Goal: Task Accomplishment & Management: Manage account settings

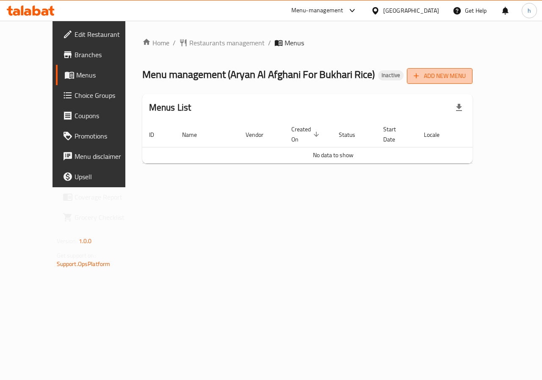
click at [466, 74] on span "Add New Menu" at bounding box center [440, 76] width 52 height 11
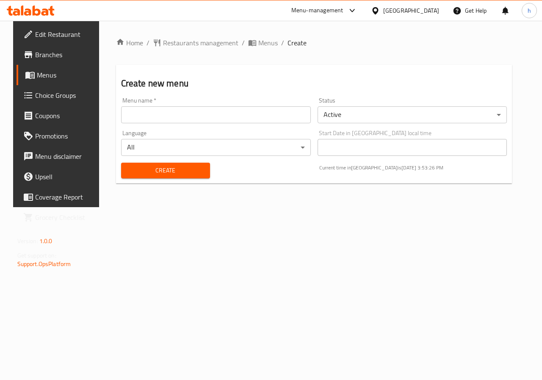
click at [256, 119] on input "text" at bounding box center [216, 114] width 190 height 17
click at [255, 119] on input "10" at bounding box center [216, 114] width 190 height 17
type input "10\9\2025"
click at [189, 167] on span "Create" at bounding box center [165, 170] width 75 height 11
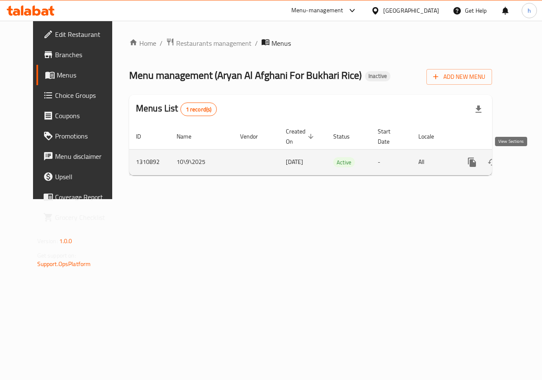
click at [528, 167] on icon "enhanced table" at bounding box center [533, 162] width 10 height 10
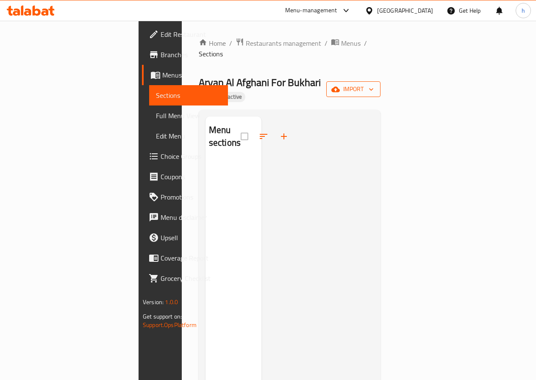
click at [374, 84] on span "import" at bounding box center [353, 89] width 41 height 11
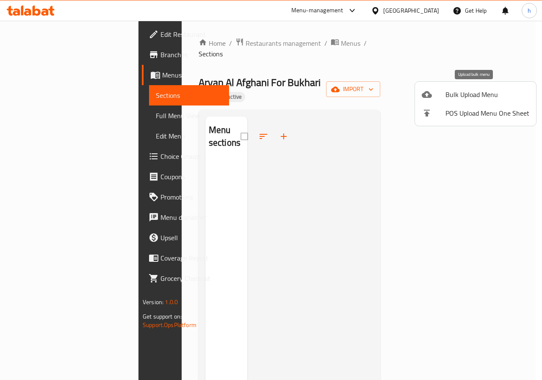
click at [473, 92] on span "Bulk Upload Menu" at bounding box center [488, 94] width 84 height 10
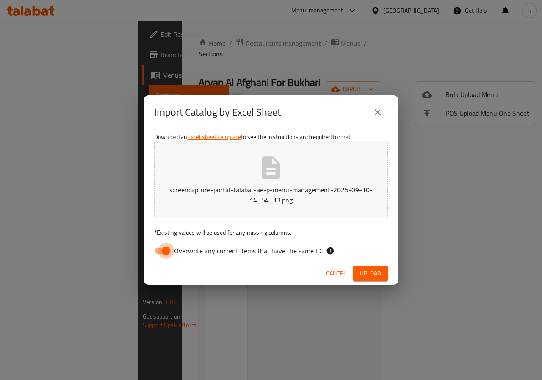
click at [164, 253] on input "Overwrite any current items that have the same ID." at bounding box center [166, 251] width 48 height 16
checkbox input "false"
click at [373, 113] on button "close" at bounding box center [378, 112] width 20 height 20
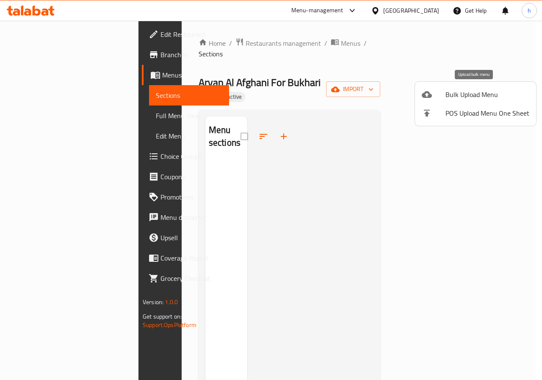
click at [481, 92] on span "Bulk Upload Menu" at bounding box center [488, 94] width 84 height 10
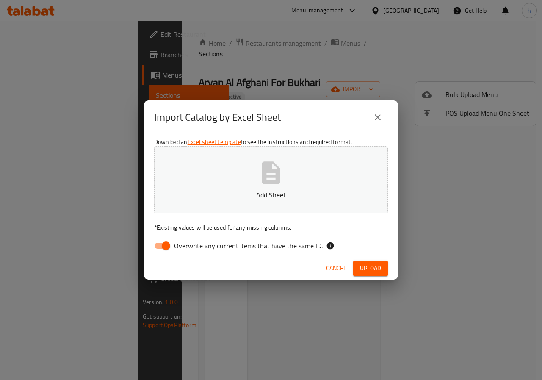
click at [167, 248] on input "Overwrite any current items that have the same ID." at bounding box center [166, 246] width 48 height 16
checkbox input "false"
click at [373, 268] on span "Upload" at bounding box center [370, 268] width 21 height 11
click at [371, 264] on span "Upload" at bounding box center [370, 268] width 21 height 11
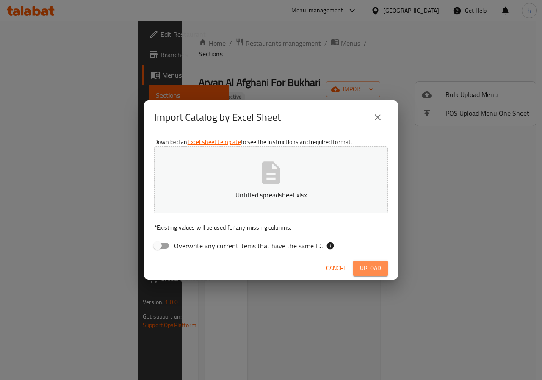
click at [384, 264] on button "Upload" at bounding box center [370, 269] width 35 height 16
click at [384, 264] on button "button" at bounding box center [374, 269] width 27 height 14
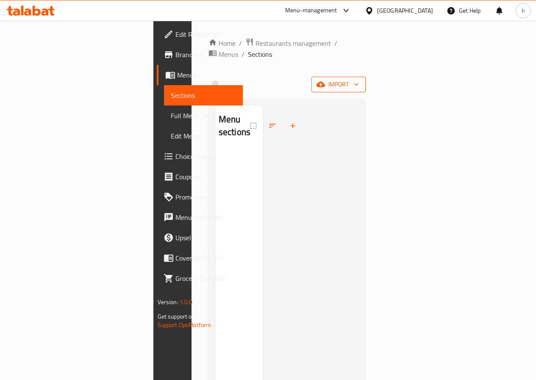
click at [359, 79] on span "import" at bounding box center [338, 84] width 41 height 11
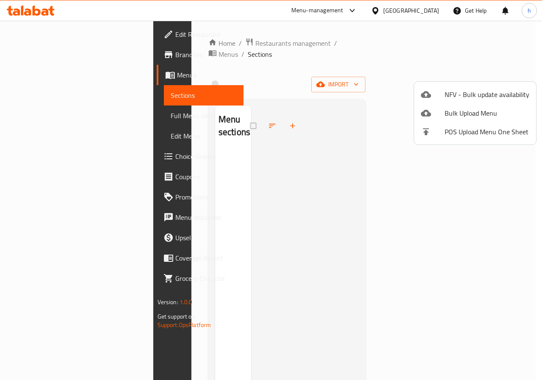
click at [364, 189] on div at bounding box center [271, 190] width 542 height 380
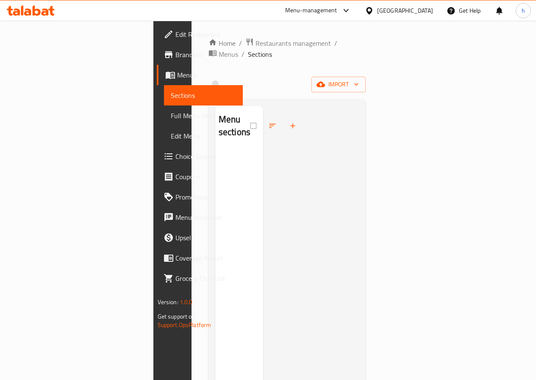
click at [177, 72] on span "Menus" at bounding box center [206, 75] width 59 height 10
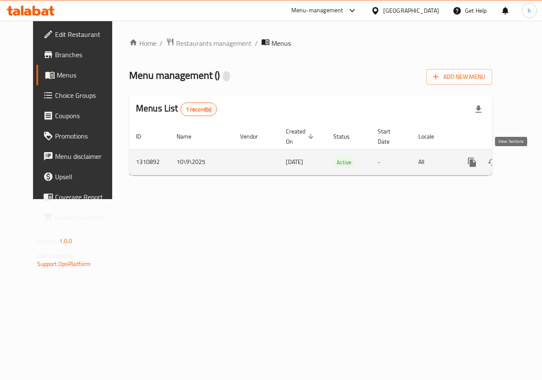
click at [528, 161] on icon "enhanced table" at bounding box center [533, 162] width 10 height 10
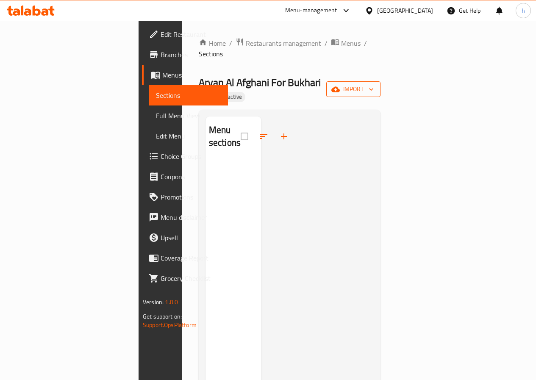
click at [340, 86] on icon "button" at bounding box center [335, 89] width 8 height 6
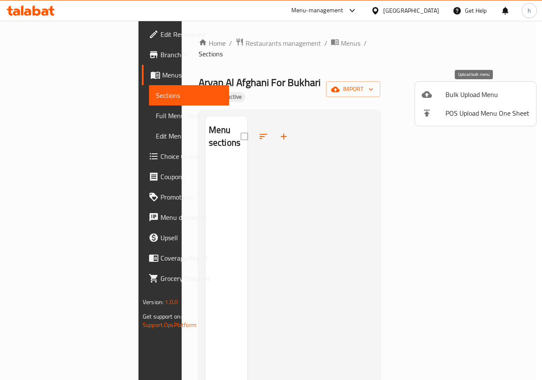
click at [469, 95] on span "Bulk Upload Menu" at bounding box center [488, 94] width 84 height 10
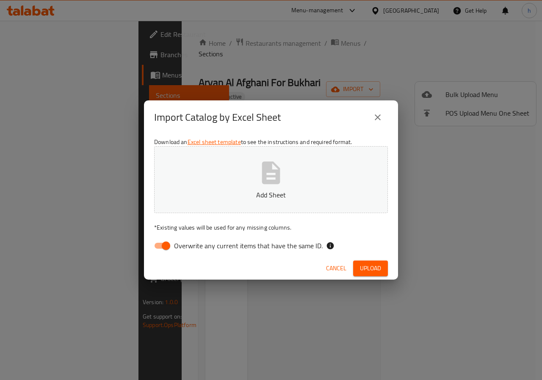
click at [164, 242] on input "Overwrite any current items that have the same ID." at bounding box center [166, 246] width 48 height 16
checkbox input "false"
click at [258, 183] on icon "button" at bounding box center [271, 172] width 27 height 27
click at [381, 267] on span "Upload" at bounding box center [370, 268] width 21 height 11
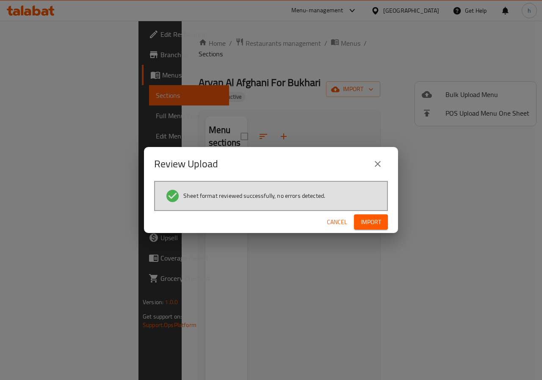
click at [377, 224] on span "Import" at bounding box center [371, 222] width 20 height 11
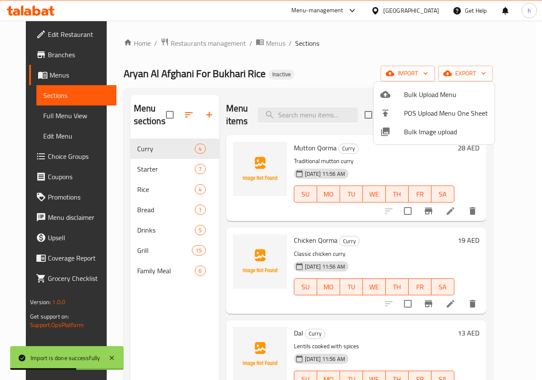
click at [355, 65] on div at bounding box center [271, 190] width 542 height 380
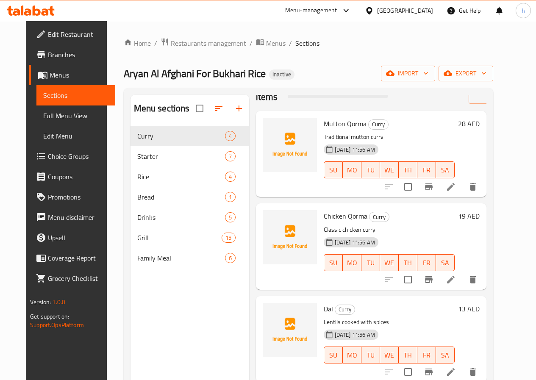
click at [50, 106] on link "Full Menu View" at bounding box center [75, 116] width 79 height 20
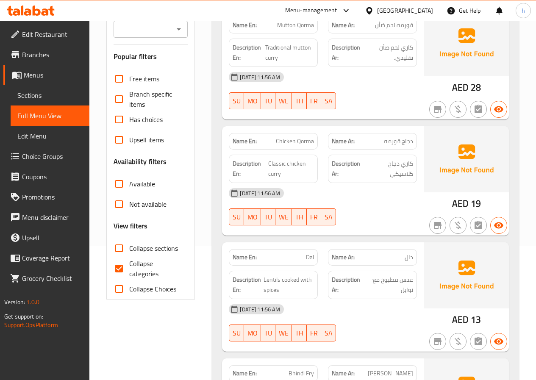
scroll to position [170, 0]
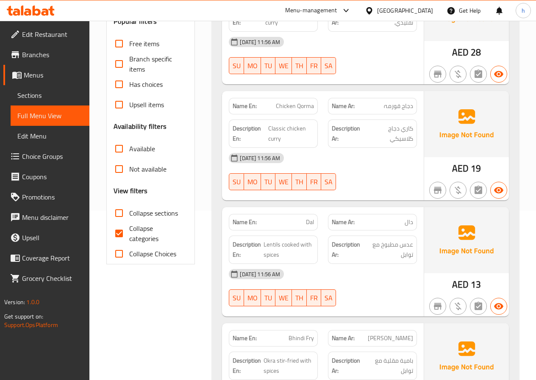
click at [117, 231] on input "Collapse categories" at bounding box center [119, 233] width 20 height 20
checkbox input "false"
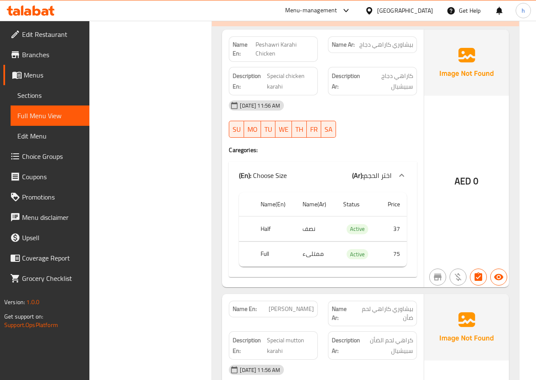
scroll to position [1610, 0]
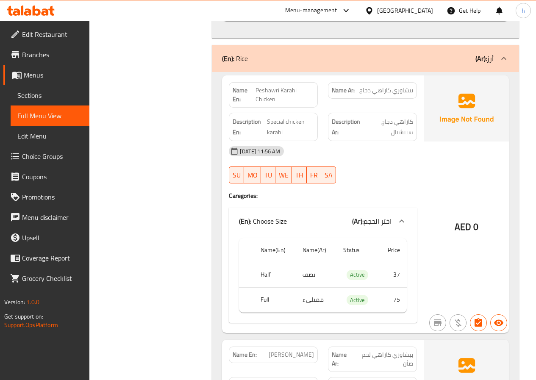
click at [43, 92] on span "Sections" at bounding box center [49, 95] width 65 height 10
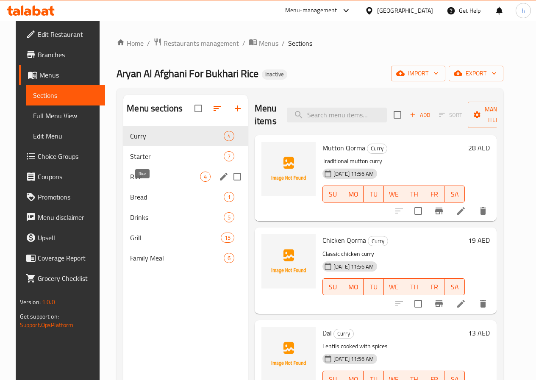
click at [147, 182] on span "Rice" at bounding box center [165, 177] width 70 height 10
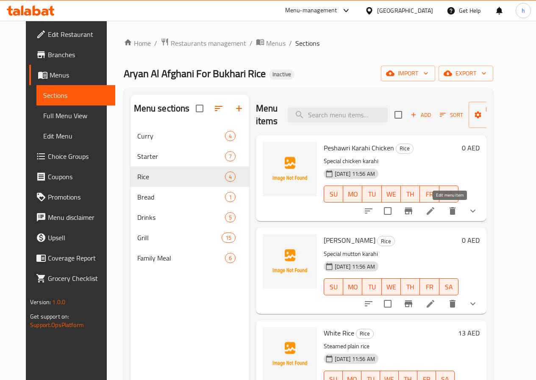
click at [434, 208] on icon at bounding box center [431, 211] width 8 height 8
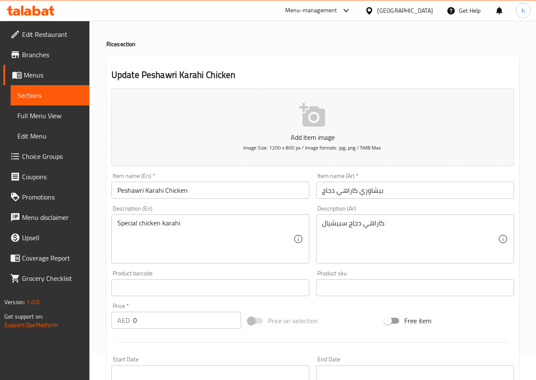
scroll to position [238, 0]
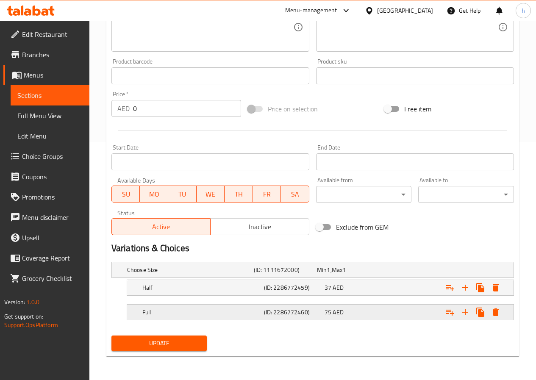
click at [213, 307] on div "Full" at bounding box center [202, 312] width 122 height 12
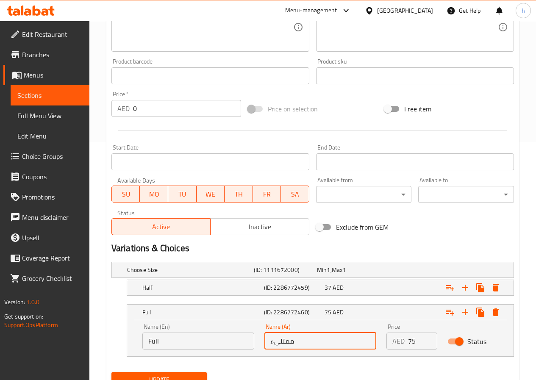
drag, startPoint x: 303, startPoint y: 344, endPoint x: 264, endPoint y: 342, distance: 39.9
click at [264, 342] on div "Name (Ar) ممتلىء Name (Ar)" at bounding box center [320, 337] width 122 height 36
type input ";"
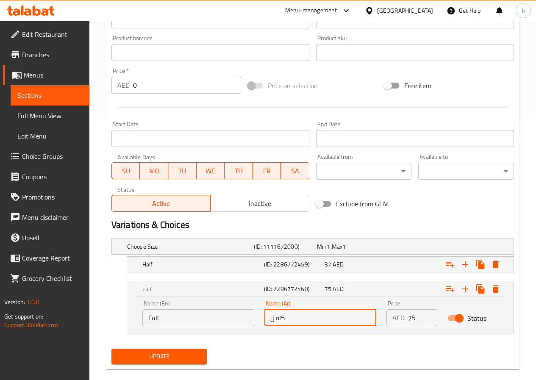
scroll to position [274, 0]
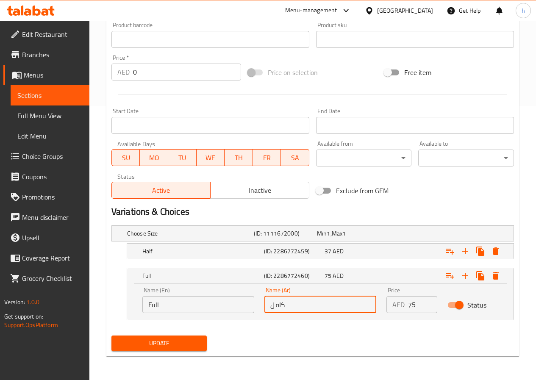
type input "كامل"
click at [151, 342] on span "Update" at bounding box center [159, 343] width 82 height 11
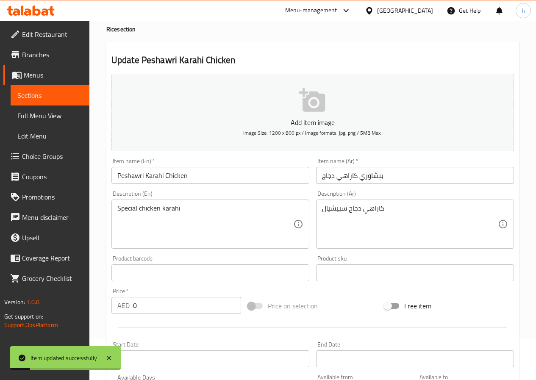
scroll to position [0, 0]
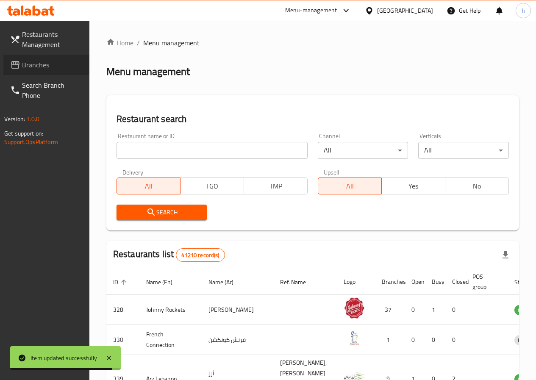
click at [37, 60] on span "Branches" at bounding box center [52, 65] width 61 height 10
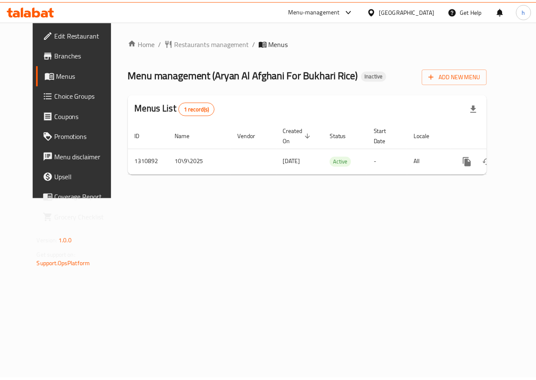
scroll to position [0, 3]
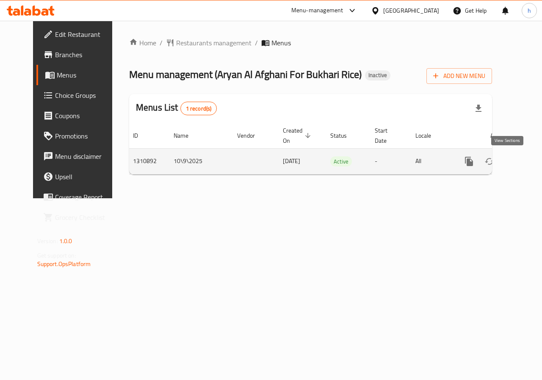
click at [525, 157] on icon "enhanced table" at bounding box center [530, 161] width 10 height 10
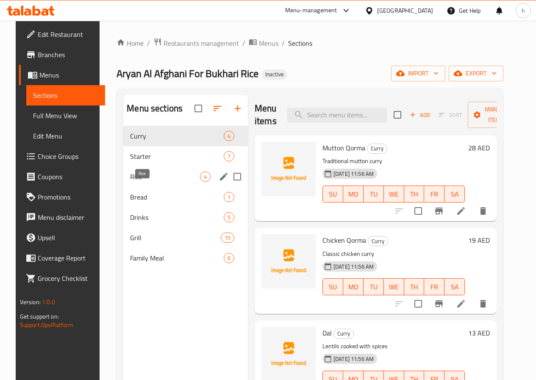
click at [145, 182] on span "Rice" at bounding box center [165, 177] width 70 height 10
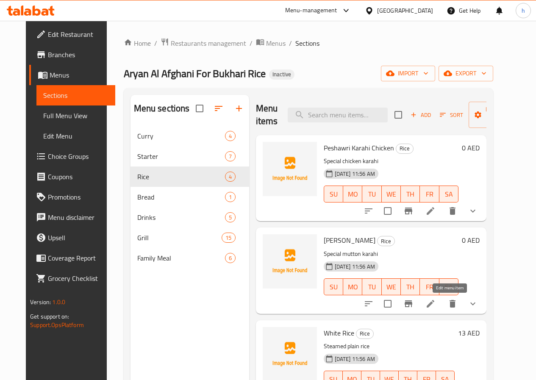
click at [434, 303] on icon at bounding box center [431, 304] width 8 height 8
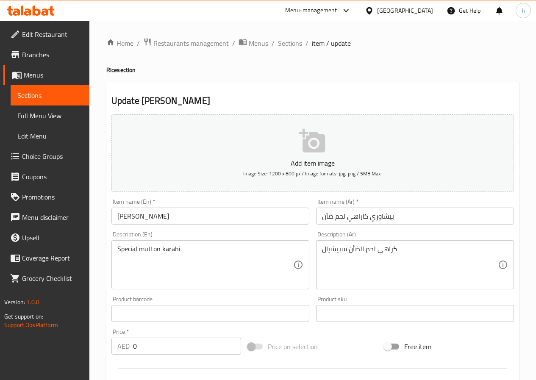
scroll to position [238, 0]
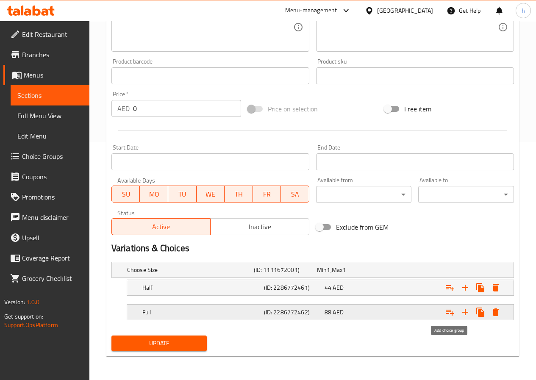
click at [448, 313] on icon "Expand" at bounding box center [450, 312] width 10 height 10
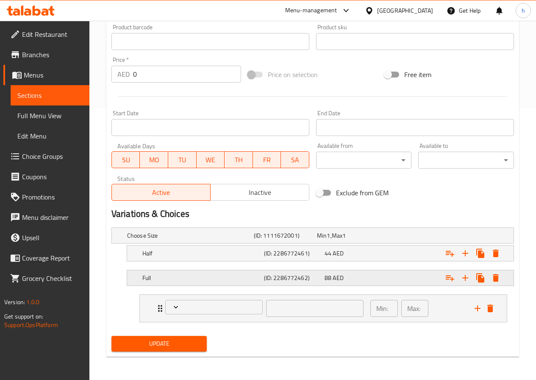
scroll to position [272, 0]
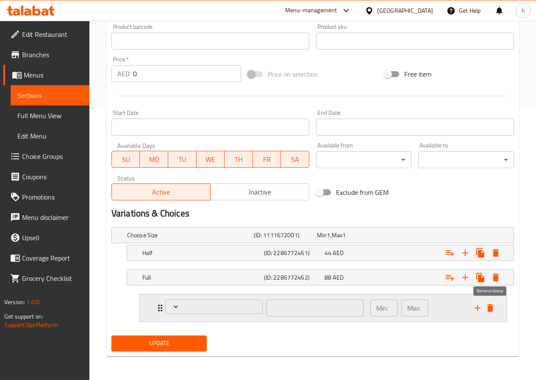
click at [493, 308] on icon "delete" at bounding box center [490, 308] width 10 height 10
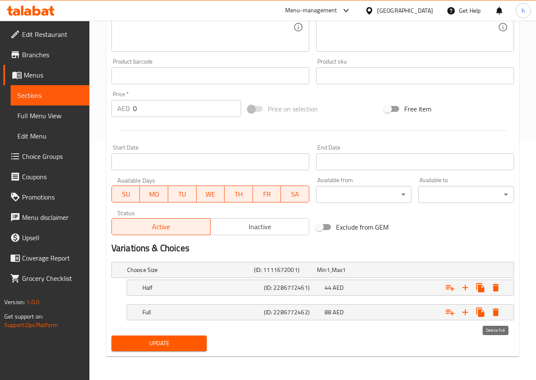
scroll to position [238, 0]
click at [178, 306] on div "Full" at bounding box center [202, 312] width 122 height 12
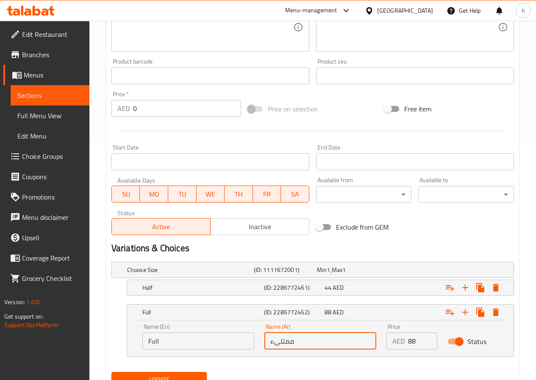
drag, startPoint x: 298, startPoint y: 342, endPoint x: 261, endPoint y: 341, distance: 36.5
click at [261, 341] on div "Name (Ar) ممتلىء Name (Ar)" at bounding box center [320, 337] width 122 height 36
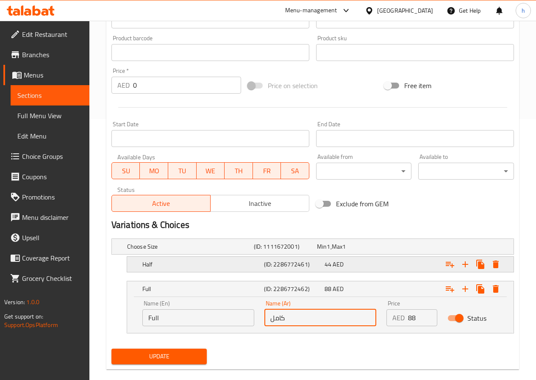
scroll to position [274, 0]
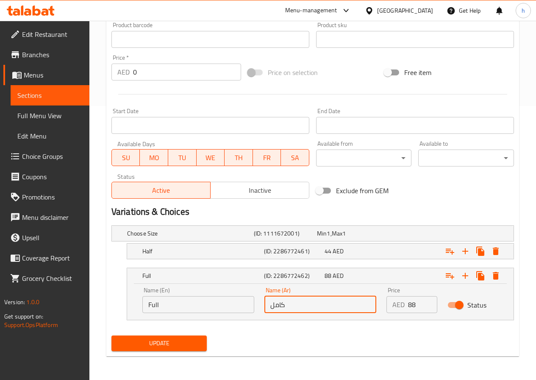
type input "كامل"
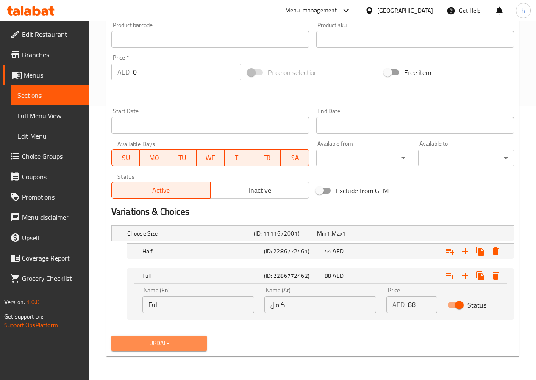
click at [146, 342] on span "Update" at bounding box center [159, 343] width 82 height 11
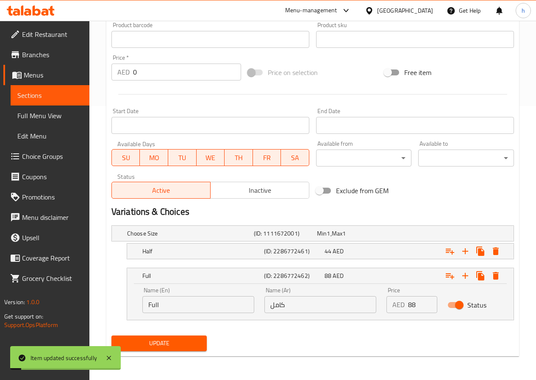
click at [56, 100] on span "Sections" at bounding box center [49, 95] width 65 height 10
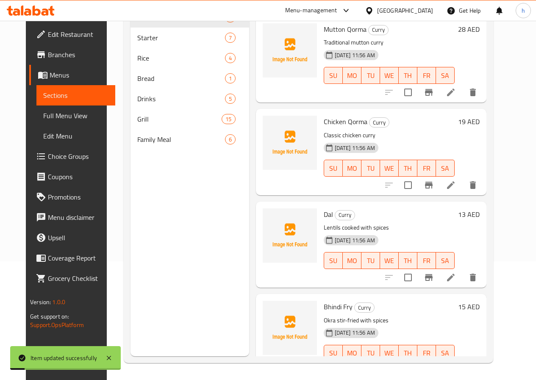
scroll to position [119, 0]
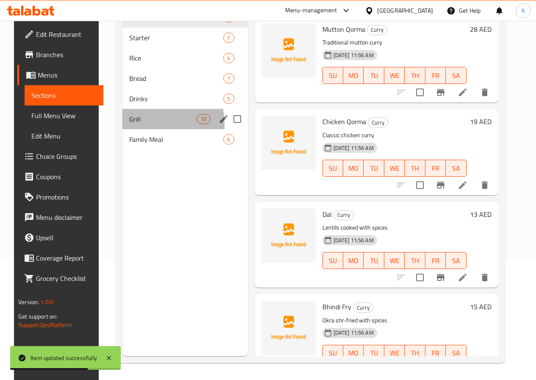
click at [126, 129] on div "Grill 15" at bounding box center [184, 119] width 125 height 20
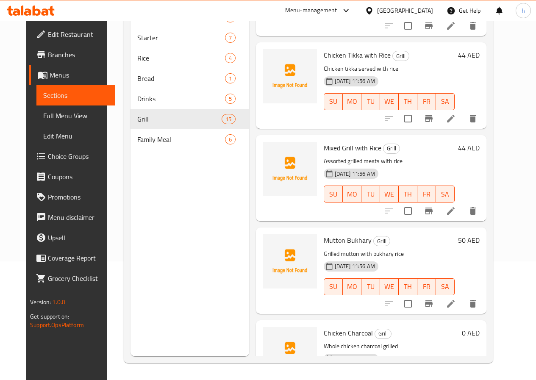
scroll to position [720, 0]
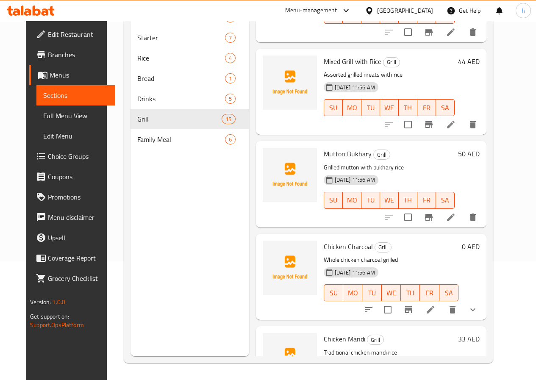
click at [436, 305] on icon at bounding box center [430, 310] width 10 height 10
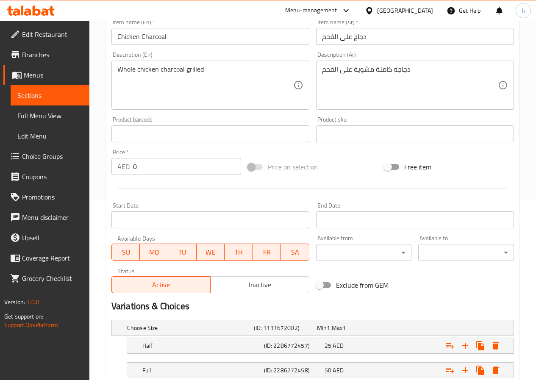
scroll to position [238, 0]
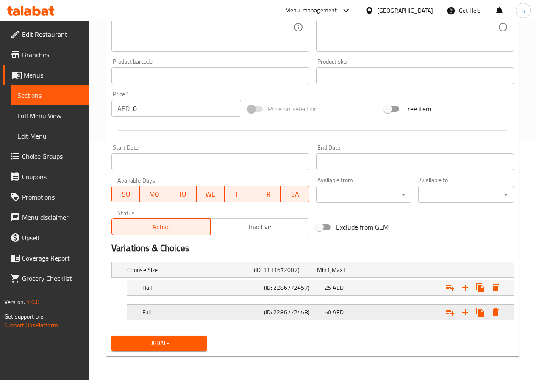
click at [154, 309] on h5 "Full" at bounding box center [201, 312] width 118 height 8
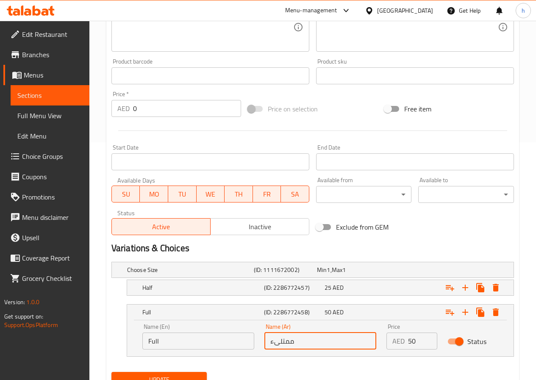
drag, startPoint x: 299, startPoint y: 344, endPoint x: 249, endPoint y: 338, distance: 50.4
click at [249, 338] on div "Name (En) Full Name (En) Name (Ar) ممتلىء Name (Ar) Price AED 50 Price Status" at bounding box center [320, 337] width 366 height 36
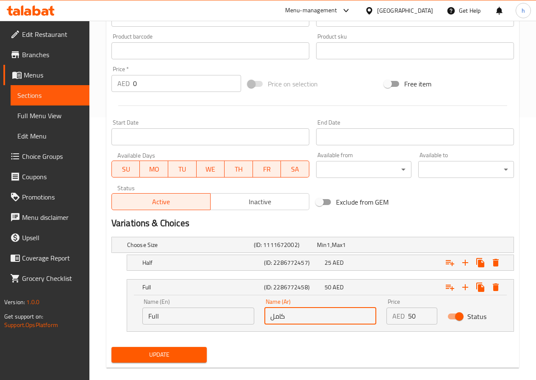
scroll to position [274, 0]
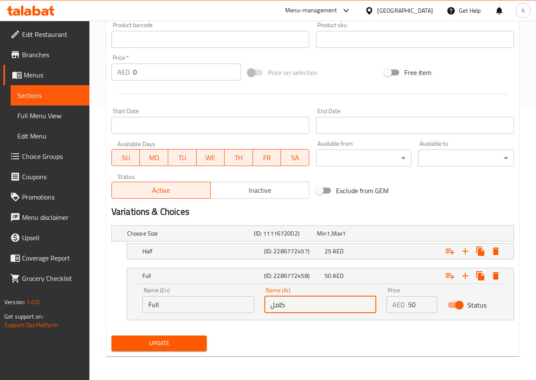
type input "كامل"
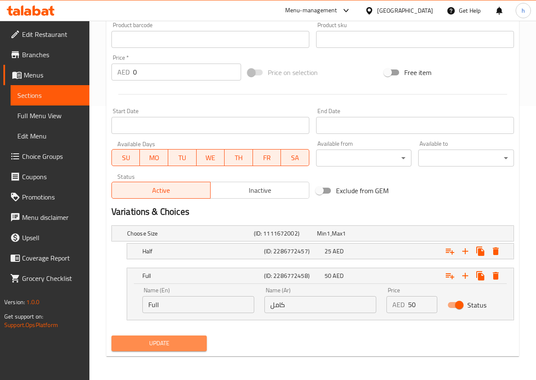
click at [160, 345] on span "Update" at bounding box center [159, 343] width 82 height 11
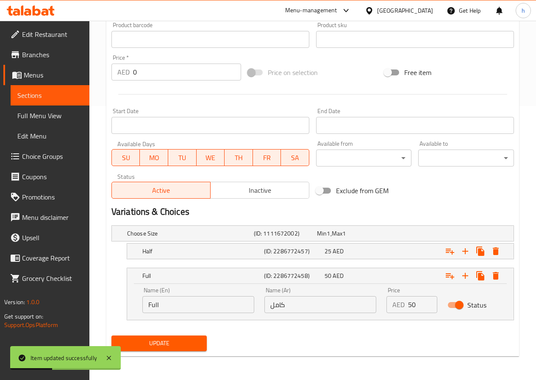
click at [44, 117] on span "Full Menu View" at bounding box center [49, 116] width 65 height 10
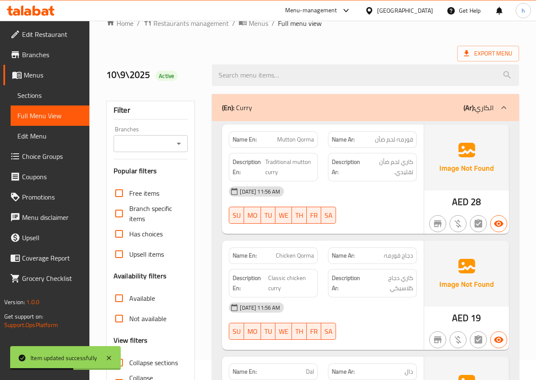
scroll to position [189, 0]
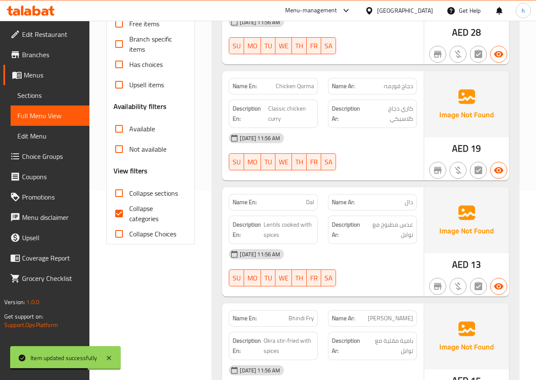
click at [125, 211] on input "Collapse categories" at bounding box center [119, 213] width 20 height 20
checkbox input "false"
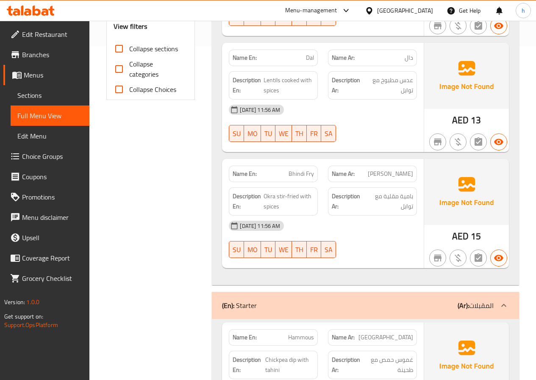
scroll to position [0, 0]
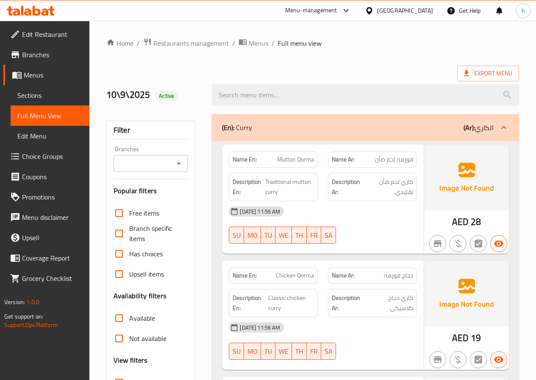
click at [37, 52] on span "Branches" at bounding box center [52, 55] width 61 height 10
